Goal: Task Accomplishment & Management: Complete application form

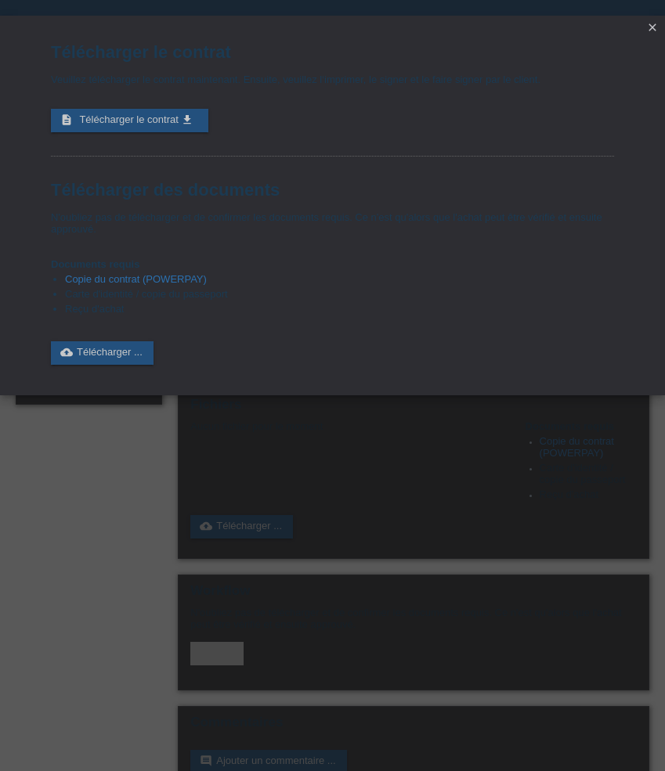
click at [656, 31] on icon "close" at bounding box center [652, 27] width 13 height 13
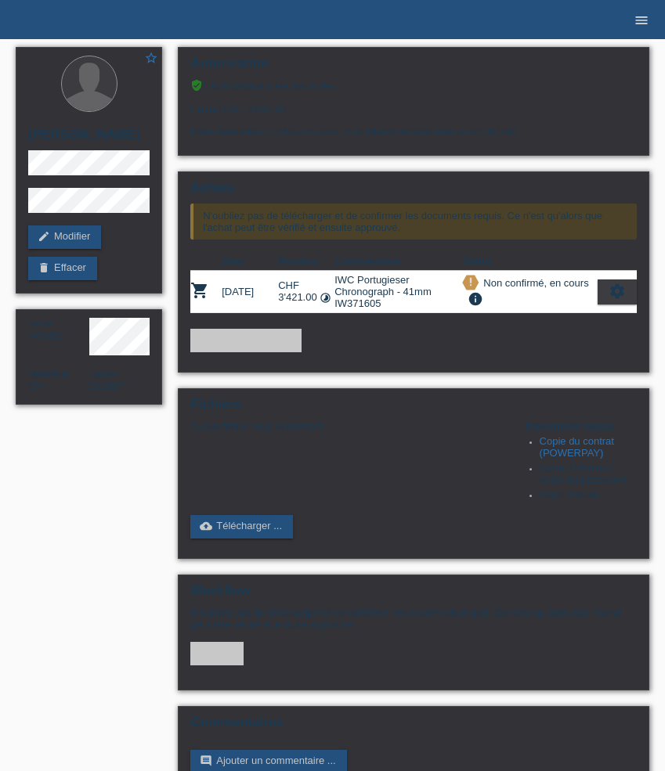
click at [643, 21] on icon "menu" at bounding box center [642, 21] width 16 height 16
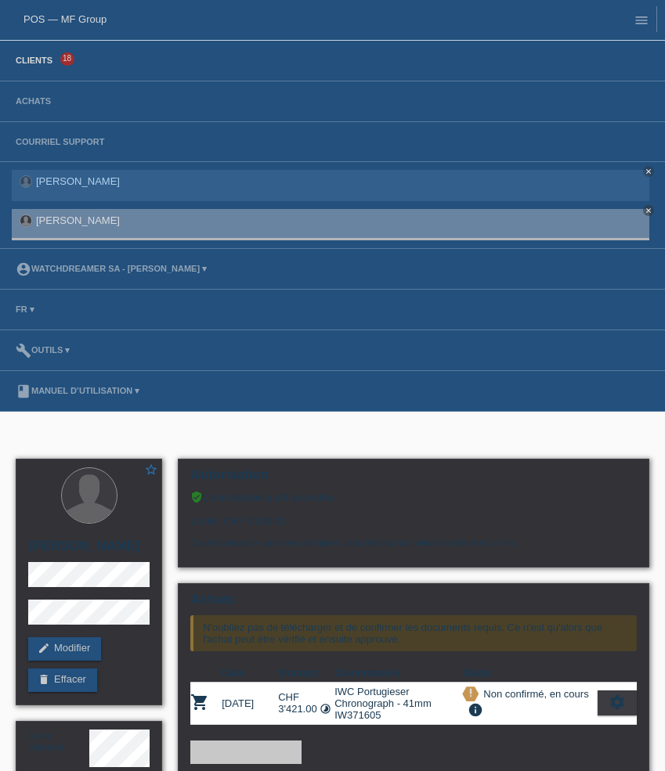
click at [47, 60] on link "Clients" at bounding box center [34, 60] width 52 height 9
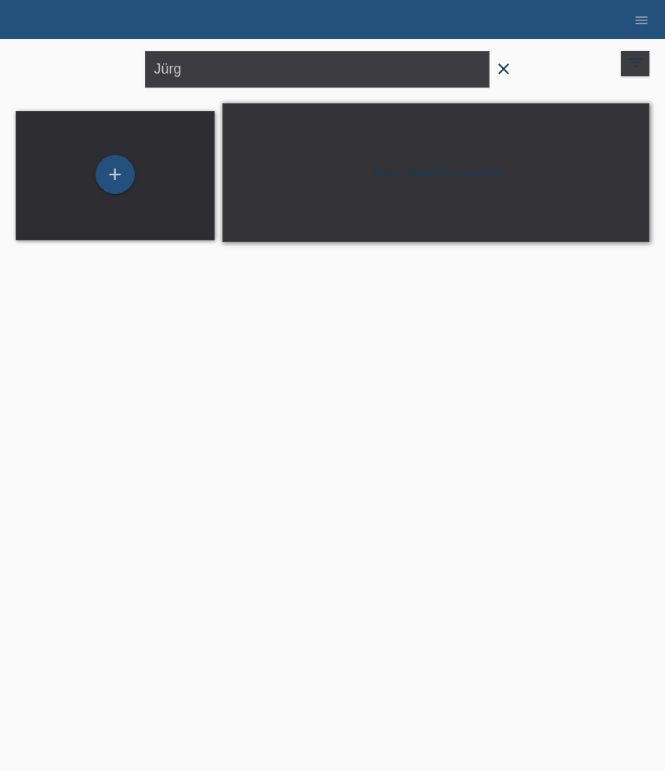
click at [502, 67] on icon "close" at bounding box center [503, 69] width 19 height 19
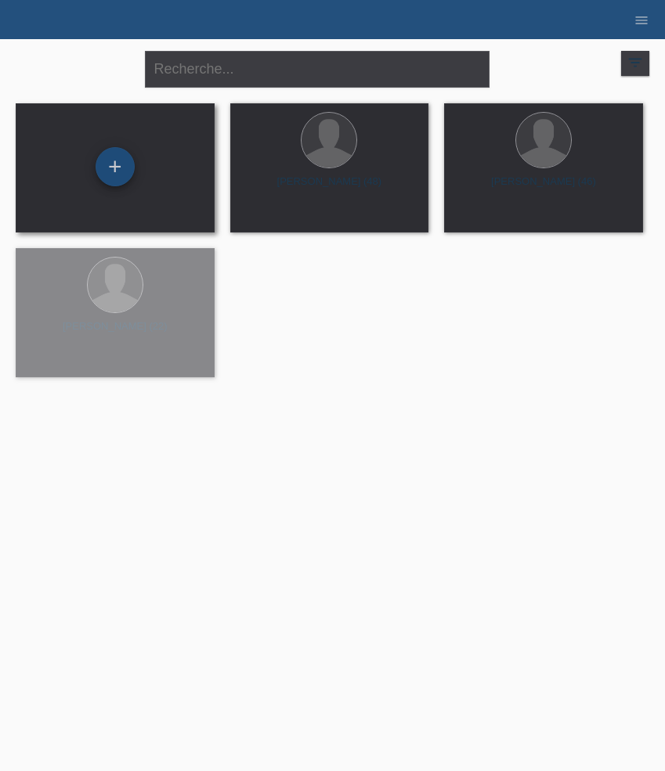
click at [114, 172] on div "+" at bounding box center [115, 166] width 39 height 39
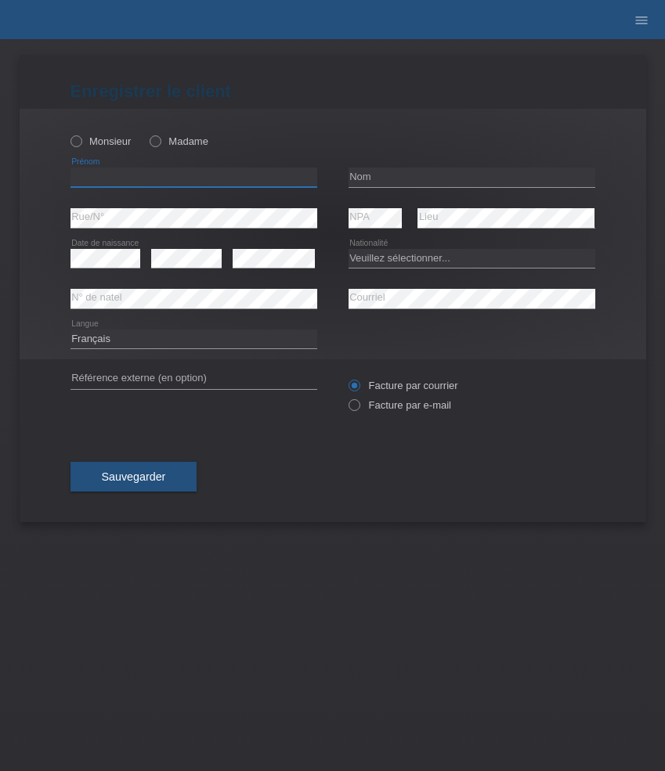
click at [140, 179] on input "text" at bounding box center [193, 178] width 247 height 20
paste input "Luis Miguel"
type input "Luis Miguel"
click at [419, 173] on input "text" at bounding box center [472, 178] width 247 height 20
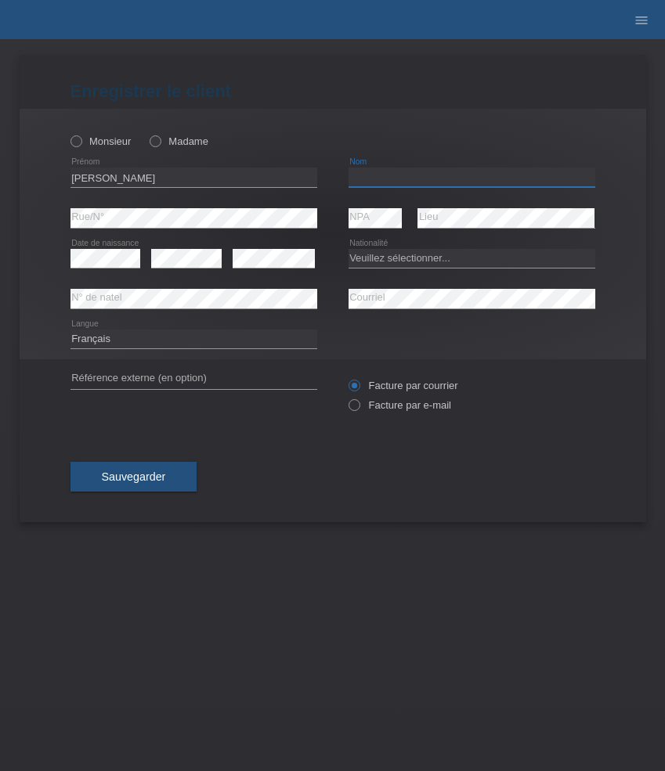
click at [419, 173] on input "text" at bounding box center [472, 178] width 247 height 20
paste input "[PERSON_NAME]"
type input "[PERSON_NAME]"
click at [91, 140] on label "Monsieur" at bounding box center [100, 141] width 61 height 12
click at [81, 140] on input "Monsieur" at bounding box center [75, 140] width 10 height 10
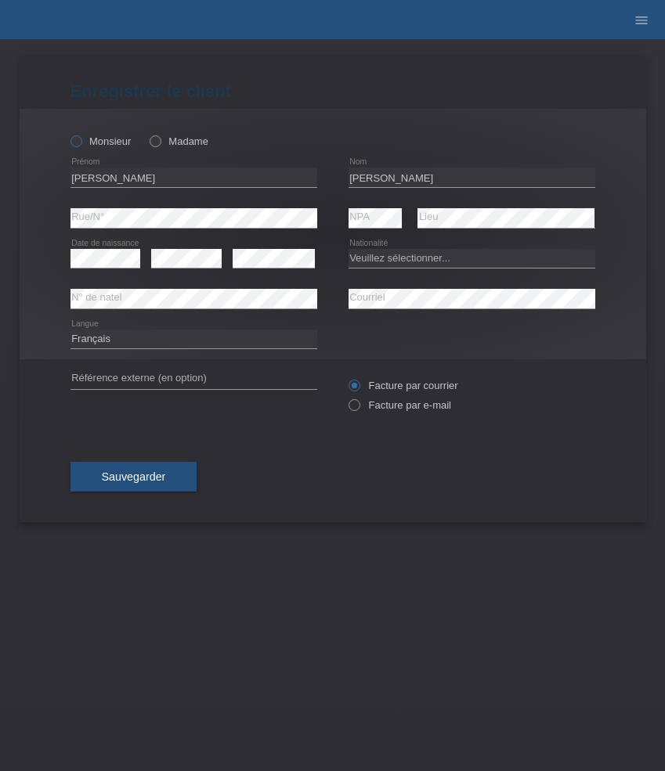
radio input "true"
click at [237, 273] on div "error" at bounding box center [274, 259] width 82 height 40
click at [383, 265] on select "Veuillez sélectionner... Suisse Allemagne Autriche Liechtenstein ------------ A…" at bounding box center [472, 258] width 247 height 19
select select "CH"
click at [349, 249] on select "Veuillez sélectionner... Suisse Allemagne Autriche Liechtenstein ------------ A…" at bounding box center [472, 258] width 247 height 19
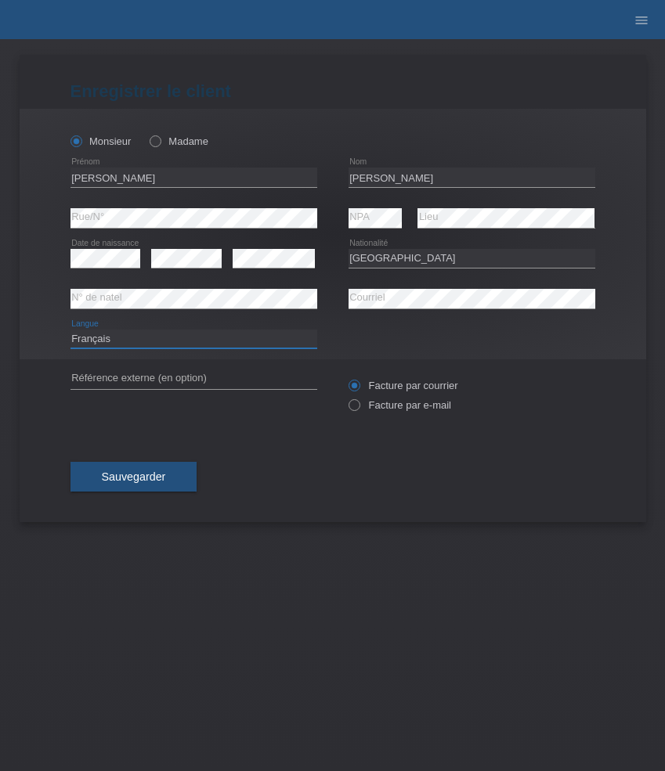
click at [138, 335] on select "Deutsch Français Italiano English" at bounding box center [193, 339] width 247 height 19
click at [407, 407] on label "Facture par e-mail" at bounding box center [400, 405] width 103 height 12
click at [359, 407] on input "Facture par e-mail" at bounding box center [354, 409] width 10 height 20
radio input "true"
click at [139, 478] on span "Sauvegarder" at bounding box center [134, 477] width 64 height 13
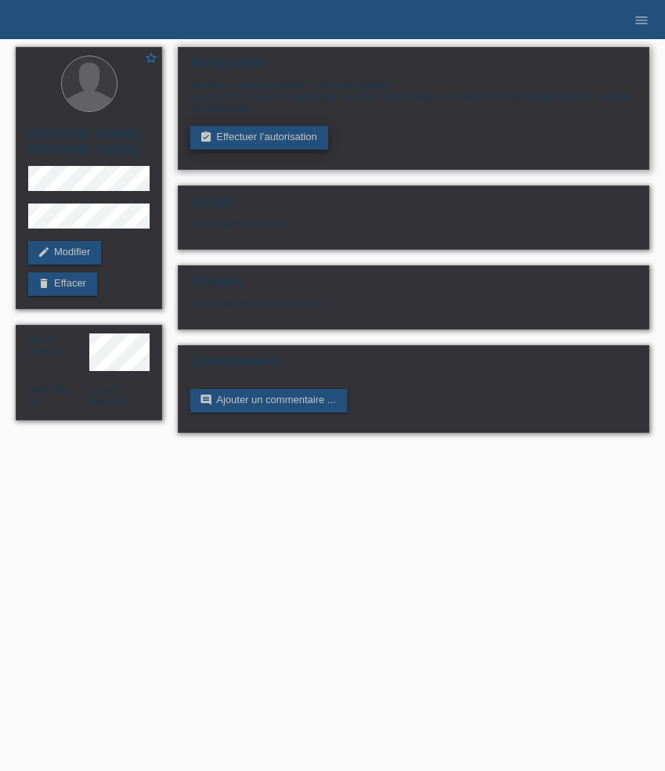
click at [262, 138] on link "assignment_turned_in Effectuer l’autorisation" at bounding box center [258, 137] width 137 height 23
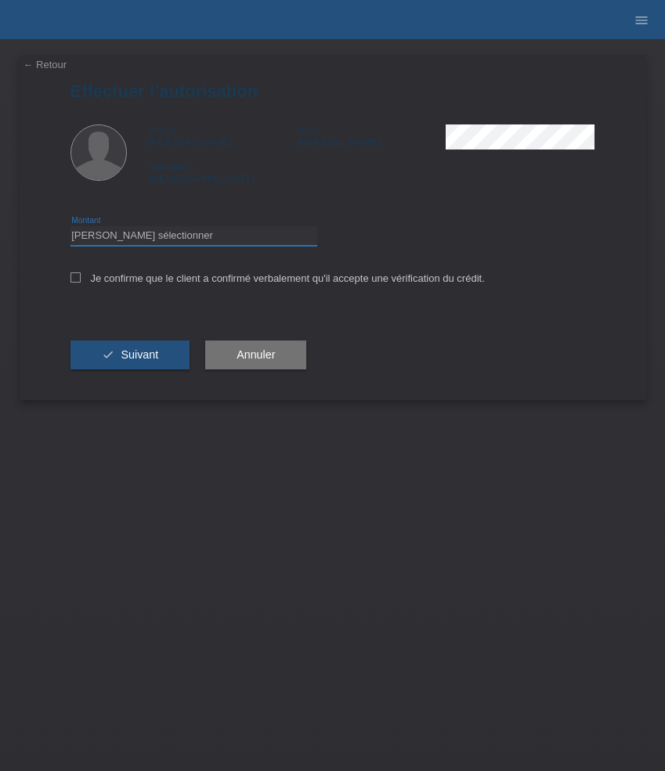
click at [178, 234] on select "Veuillez sélectionner CHF 1.00 - CHF 499.00 CHF 500.00 - CHF 1'999.00 CHF 2'000…" at bounding box center [193, 235] width 247 height 19
select select "3"
click at [70, 229] on select "Veuillez sélectionner CHF 1.00 - CHF 499.00 CHF 500.00 - CHF 1'999.00 CHF 2'000…" at bounding box center [193, 235] width 247 height 19
click at [211, 281] on label "Je confirme que le client a confirmé verbalement qu'il accepte une vérification…" at bounding box center [277, 279] width 414 height 12
click at [81, 281] on input "Je confirme que le client a confirmé verbalement qu'il accepte une vérification…" at bounding box center [75, 278] width 10 height 10
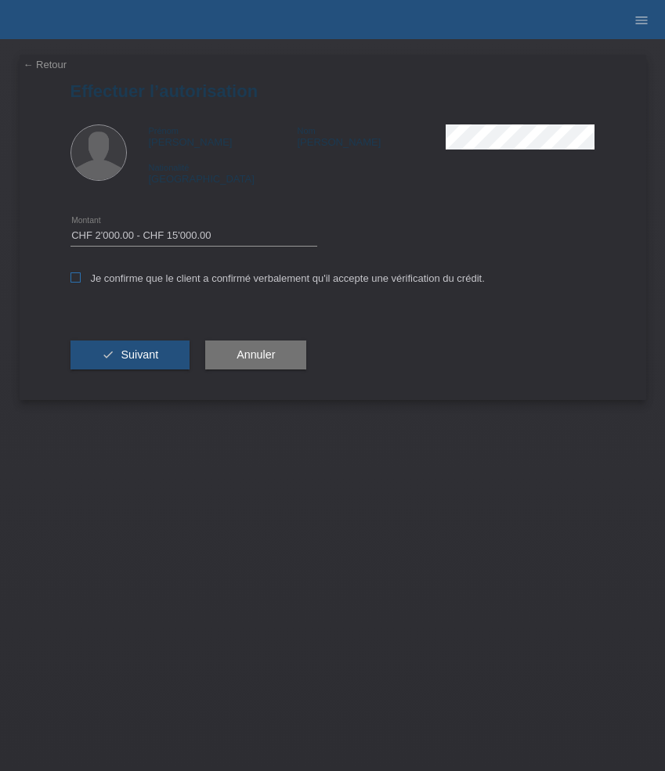
checkbox input "true"
click at [150, 341] on div "check Suivant" at bounding box center [130, 355] width 120 height 91
click at [145, 367] on button "check Suivant" at bounding box center [130, 356] width 120 height 30
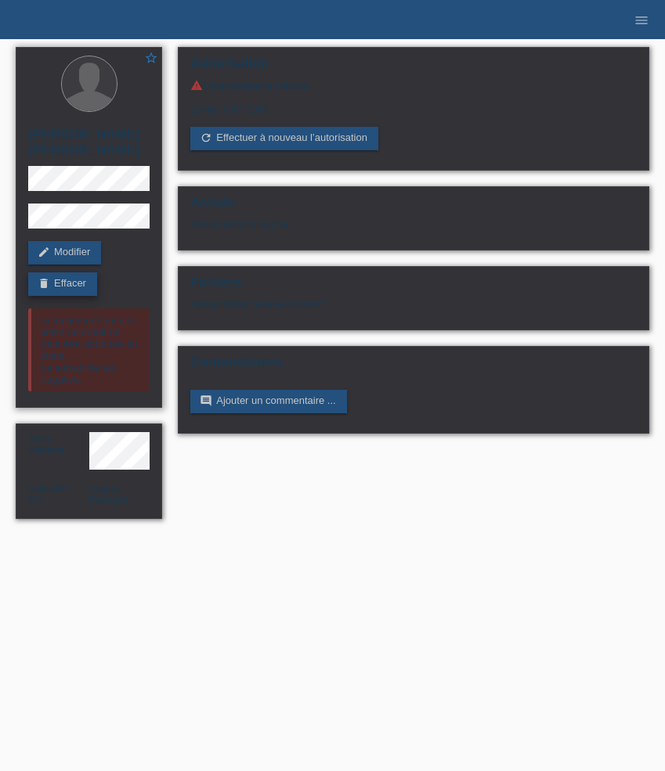
click at [69, 280] on link "delete Effacer" at bounding box center [62, 284] width 69 height 23
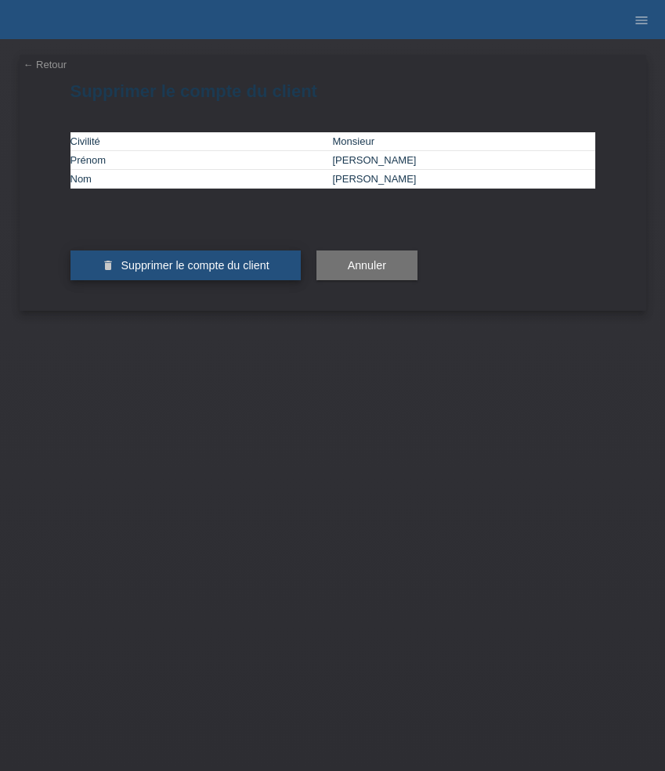
click at [197, 272] on span "Supprimer le compte du client" at bounding box center [195, 265] width 148 height 13
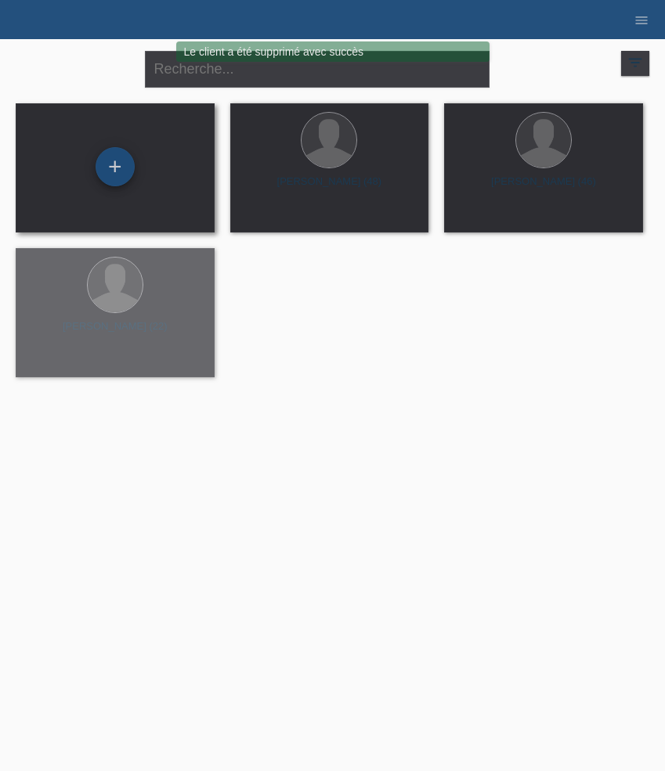
click at [119, 177] on div "+" at bounding box center [115, 166] width 39 height 39
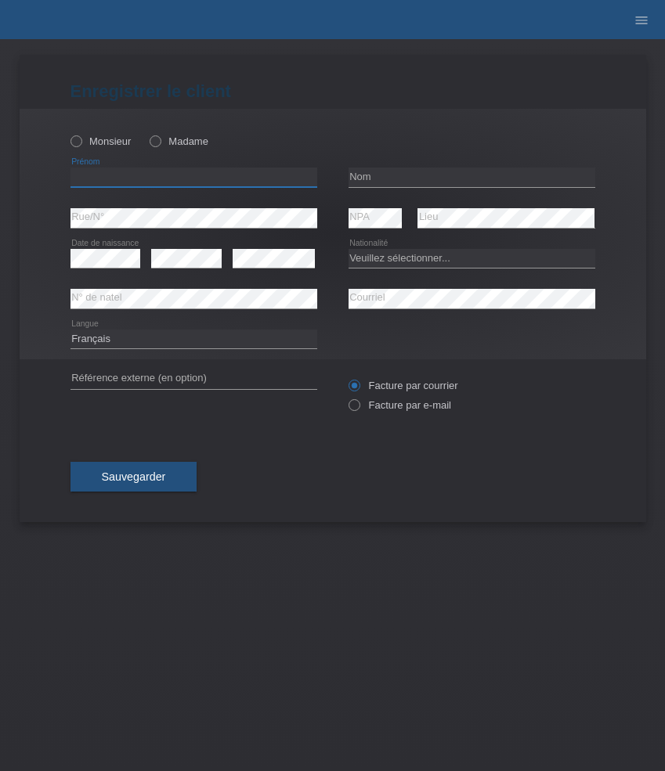
click at [208, 179] on input "text" at bounding box center [193, 178] width 247 height 20
paste input "[PERSON_NAME]"
type input "[PERSON_NAME]"
click at [189, 151] on div "Monsieur Madame" at bounding box center [193, 141] width 247 height 32
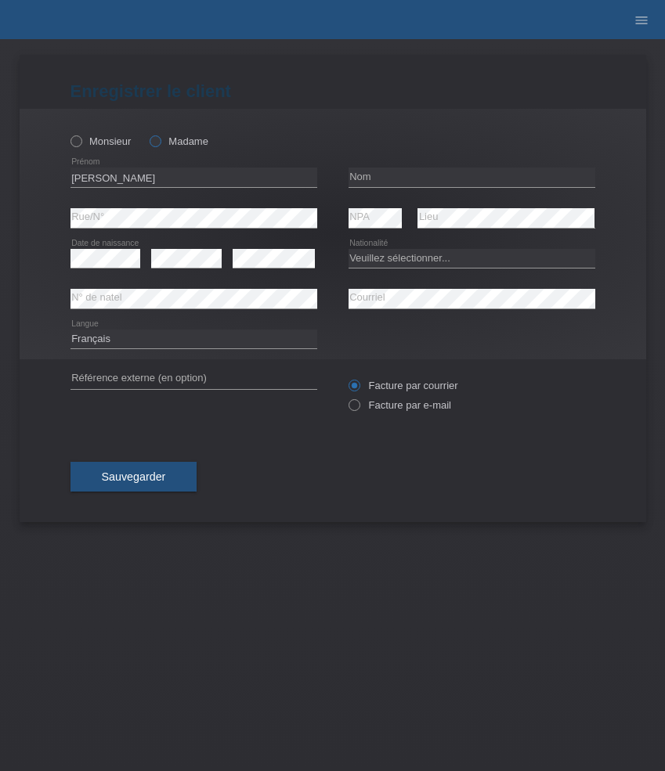
click at [189, 138] on label "Madame" at bounding box center [179, 141] width 59 height 12
click at [160, 138] on input "Madame" at bounding box center [155, 140] width 10 height 10
radio input "true"
click at [448, 176] on input "text" at bounding box center [472, 178] width 247 height 20
paste input "Tassone"
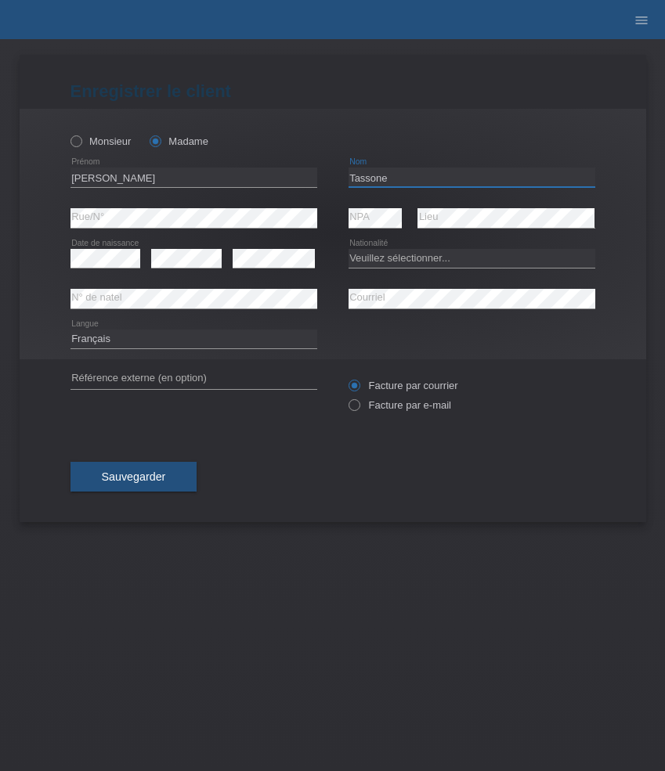
type input "Tassone"
click at [424, 262] on select "Veuillez sélectionner... Suisse Allemagne Autriche Liechtenstein ------------ A…" at bounding box center [472, 258] width 247 height 19
select select "CH"
click at [349, 249] on select "Veuillez sélectionner... Suisse Allemagne Autriche Liechtenstein ------------ A…" at bounding box center [472, 258] width 247 height 19
click at [139, 338] on select "Deutsch Français Italiano English" at bounding box center [193, 339] width 247 height 19
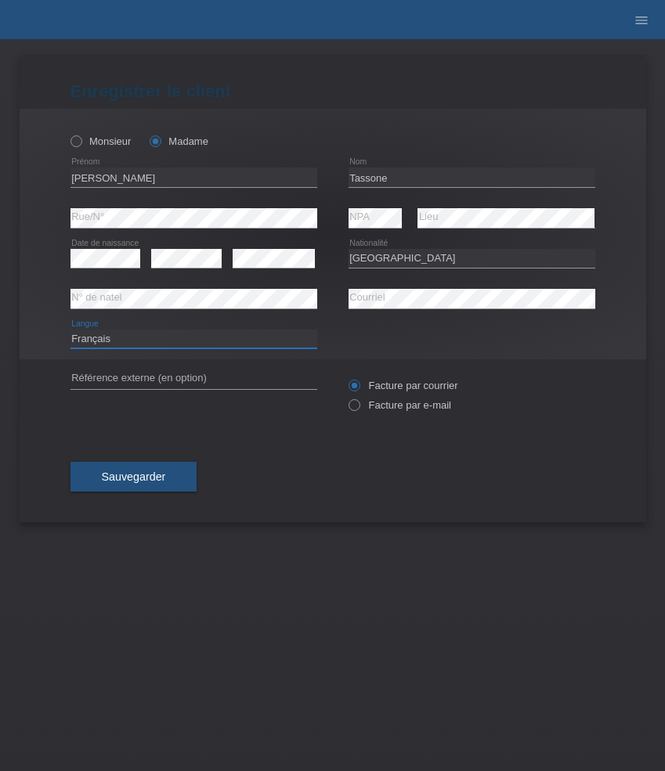
click at [70, 330] on select "Deutsch Français Italiano English" at bounding box center [193, 339] width 247 height 19
click at [141, 337] on select "Deutsch Français Italiano English" at bounding box center [193, 339] width 247 height 19
select select "de"
click at [70, 330] on select "Deutsch Français Italiano English" at bounding box center [193, 339] width 247 height 19
click at [369, 401] on label "Facture par e-mail" at bounding box center [400, 405] width 103 height 12
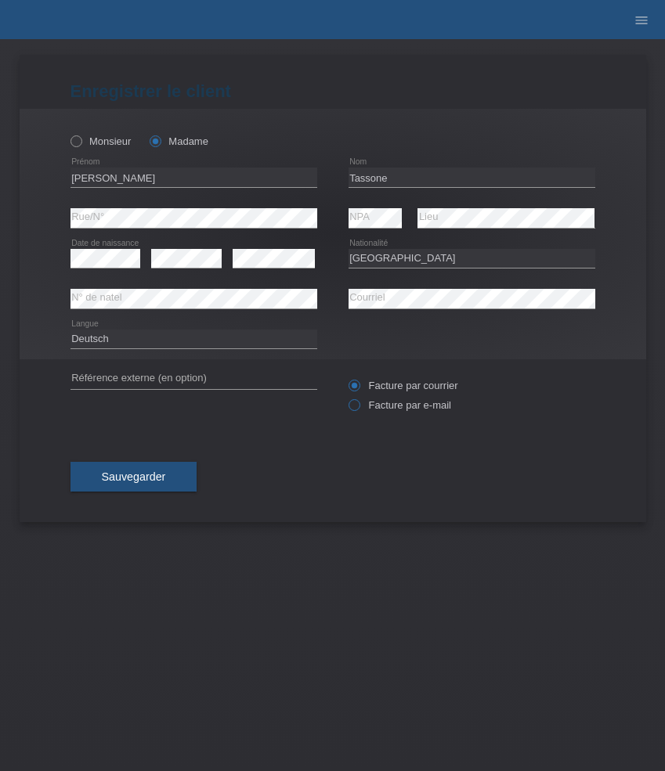
click at [359, 401] on input "Facture par e-mail" at bounding box center [354, 409] width 10 height 20
radio input "true"
click at [122, 496] on div "Sauvegarder" at bounding box center [332, 477] width 525 height 91
click at [137, 478] on span "Sauvegarder" at bounding box center [134, 477] width 64 height 13
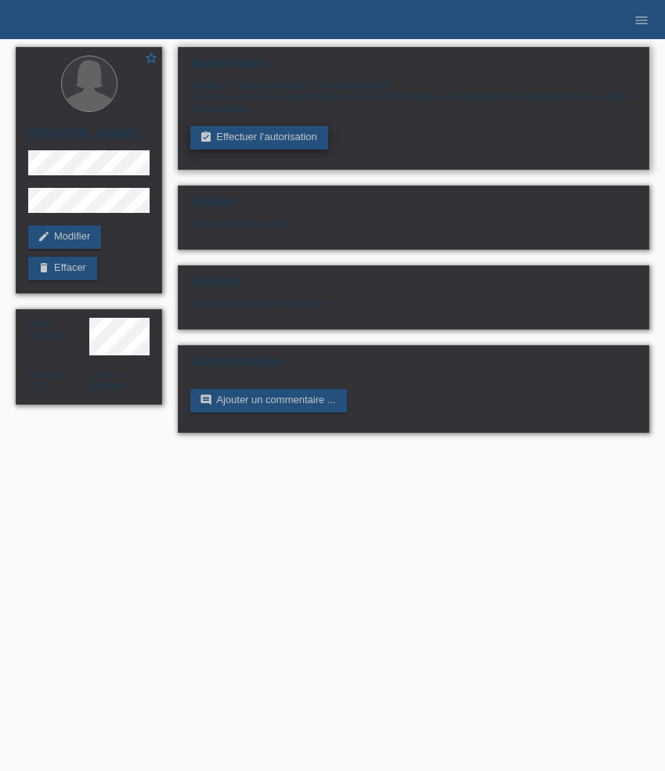
click at [266, 132] on link "assignment_turned_in Effectuer l’autorisation" at bounding box center [258, 137] width 137 height 23
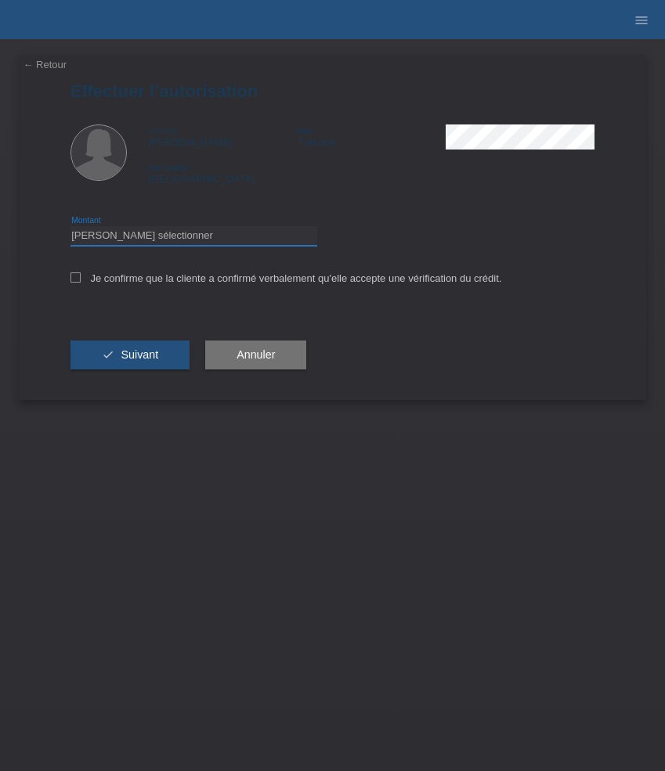
click at [181, 239] on select "Veuillez sélectionner CHF 1.00 - CHF 499.00 CHF 500.00 - CHF 1'999.00 CHF 2'000…" at bounding box center [193, 235] width 247 height 19
select select "3"
click at [70, 229] on select "Veuillez sélectionner CHF 1.00 - CHF 499.00 CHF 500.00 - CHF 1'999.00 CHF 2'000…" at bounding box center [193, 235] width 247 height 19
click at [161, 284] on label "Je confirme que la cliente a confirmé verbalement qu'elle accepte une vérificat…" at bounding box center [286, 279] width 432 height 12
click at [81, 283] on input "Je confirme que la cliente a confirmé verbalement qu'elle accepte une vérificat…" at bounding box center [75, 278] width 10 height 10
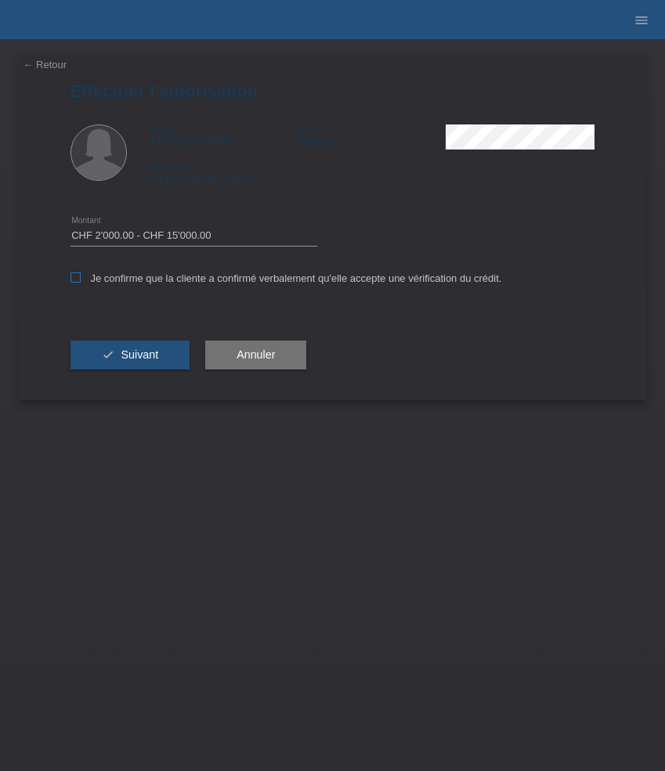
checkbox input "true"
click at [157, 346] on button "check Suivant" at bounding box center [130, 356] width 120 height 30
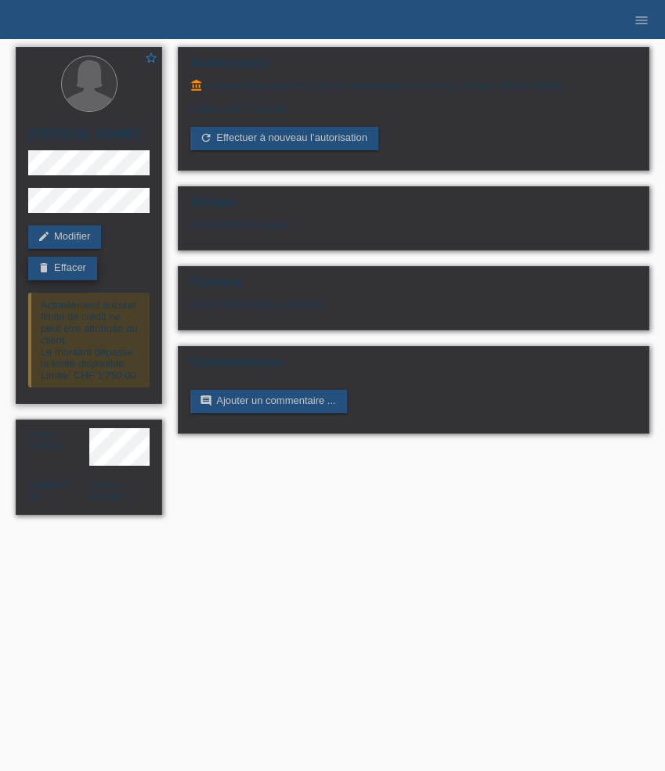
click at [69, 265] on link "delete Effacer" at bounding box center [62, 268] width 69 height 23
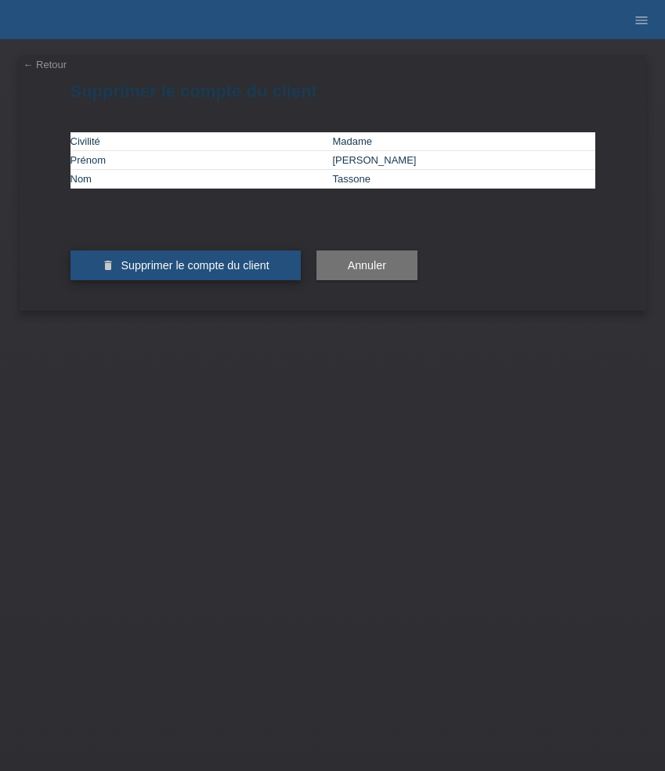
click at [164, 272] on span "Supprimer le compte du client" at bounding box center [195, 265] width 148 height 13
